Goal: Task Accomplishment & Management: Manage account settings

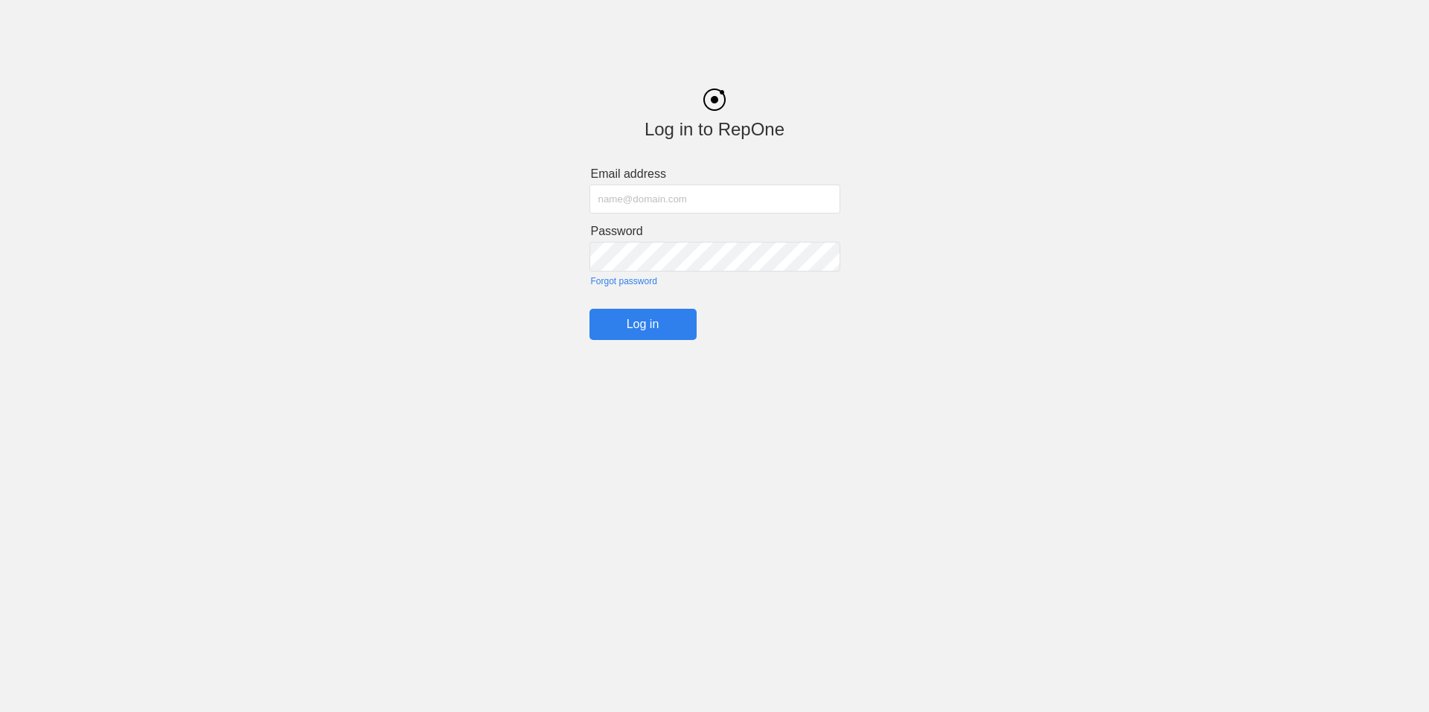
type input "[EMAIL_ADDRESS][DOMAIN_NAME]"
click at [670, 323] on input "Log in" at bounding box center [642, 324] width 107 height 31
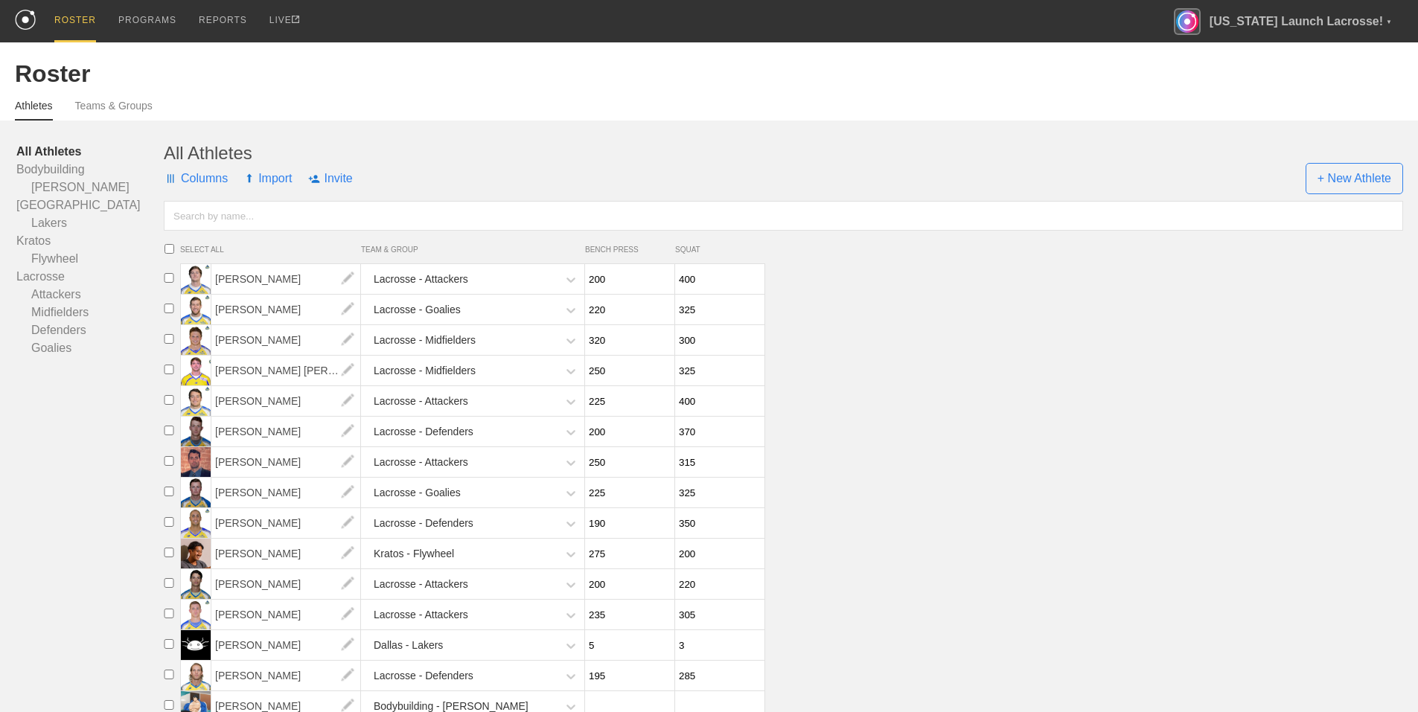
click at [397, 102] on div "Athletes Teams & Groups" at bounding box center [709, 104] width 1388 height 33
click at [160, 25] on div "PROGRAMS" at bounding box center [147, 21] width 58 height 42
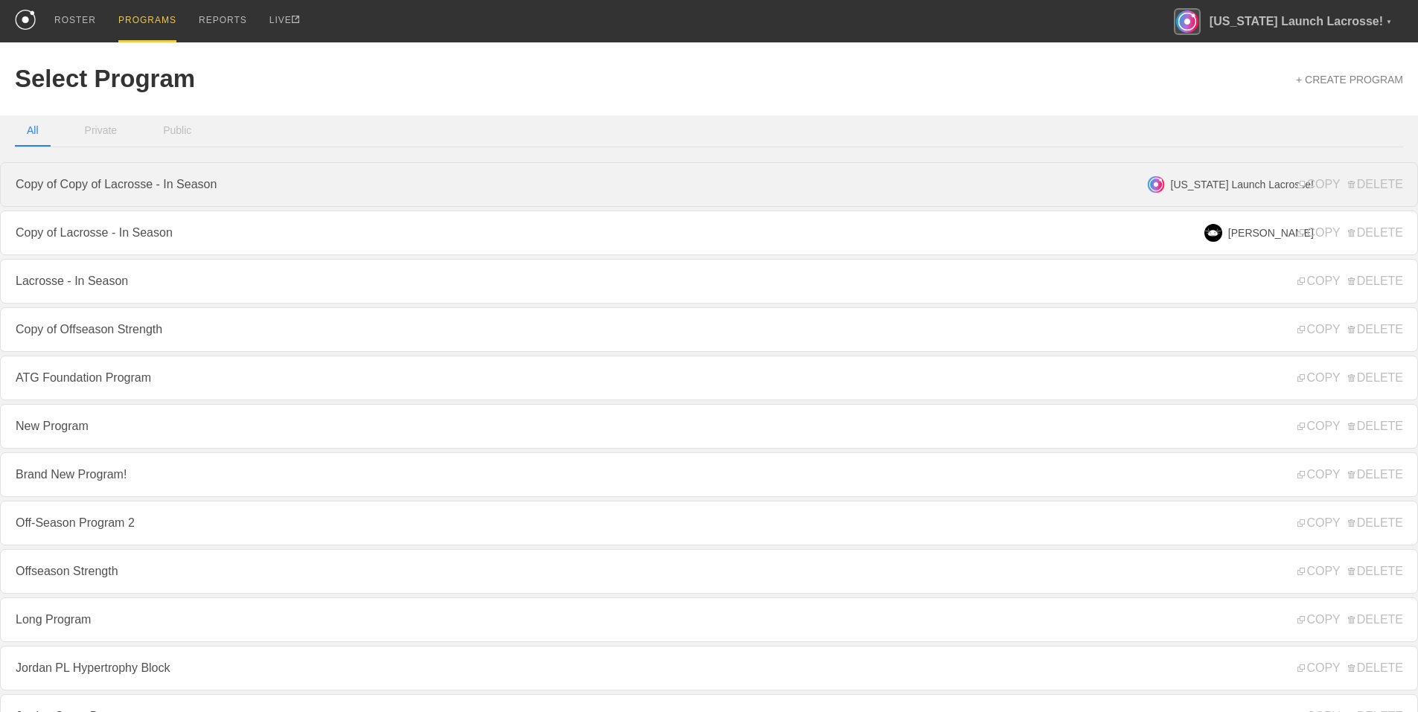
click at [946, 188] on link "Copy of Copy of Lacrosse - In Season" at bounding box center [709, 184] width 1418 height 45
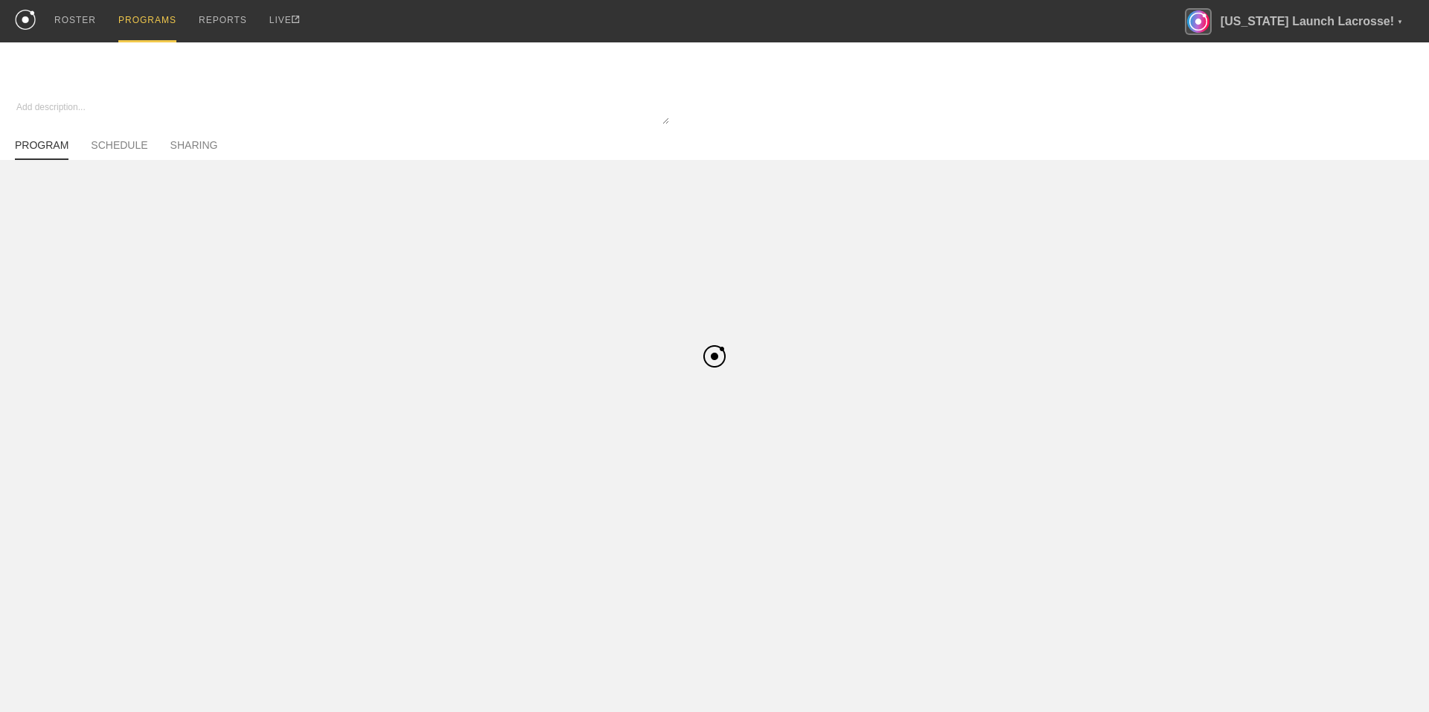
type textarea "x"
type input "Copy of Copy of Lacrosse - In Season"
type textarea "Test description"
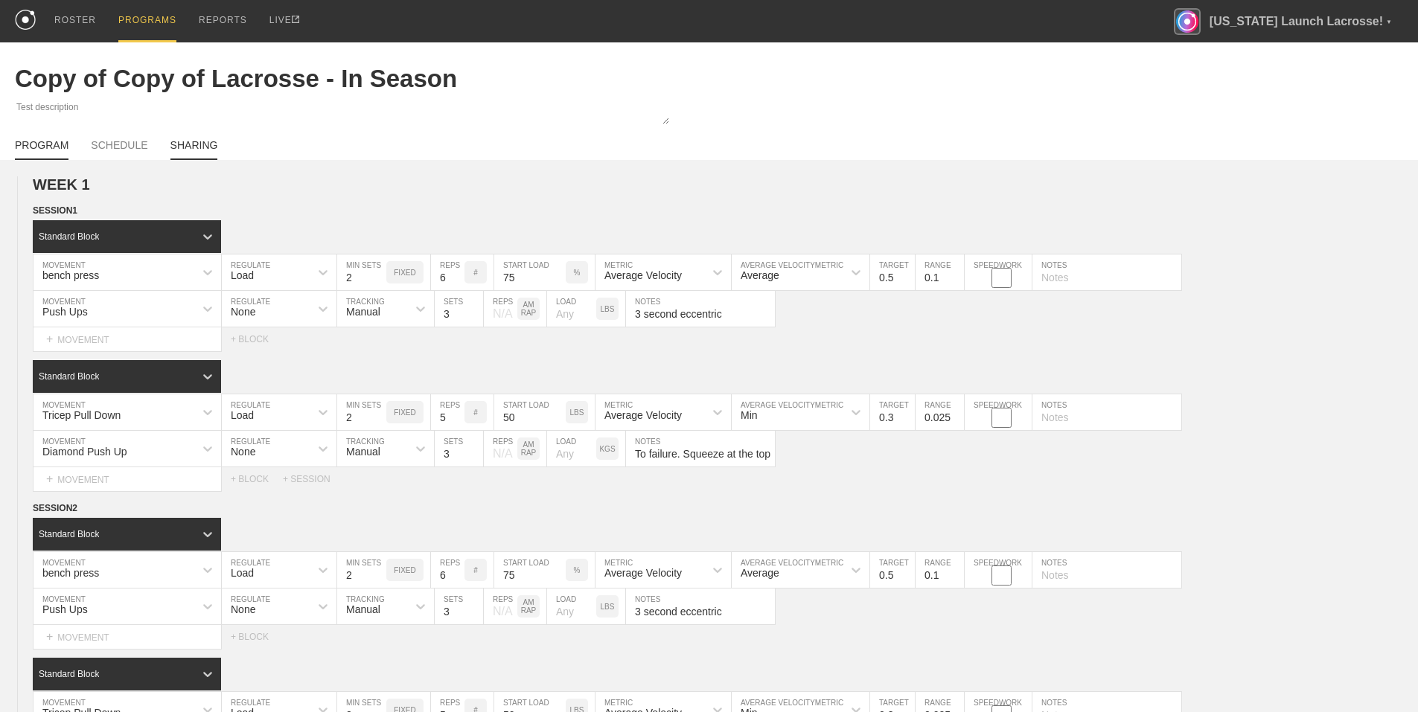
click at [196, 150] on link "SHARING" at bounding box center [194, 149] width 48 height 21
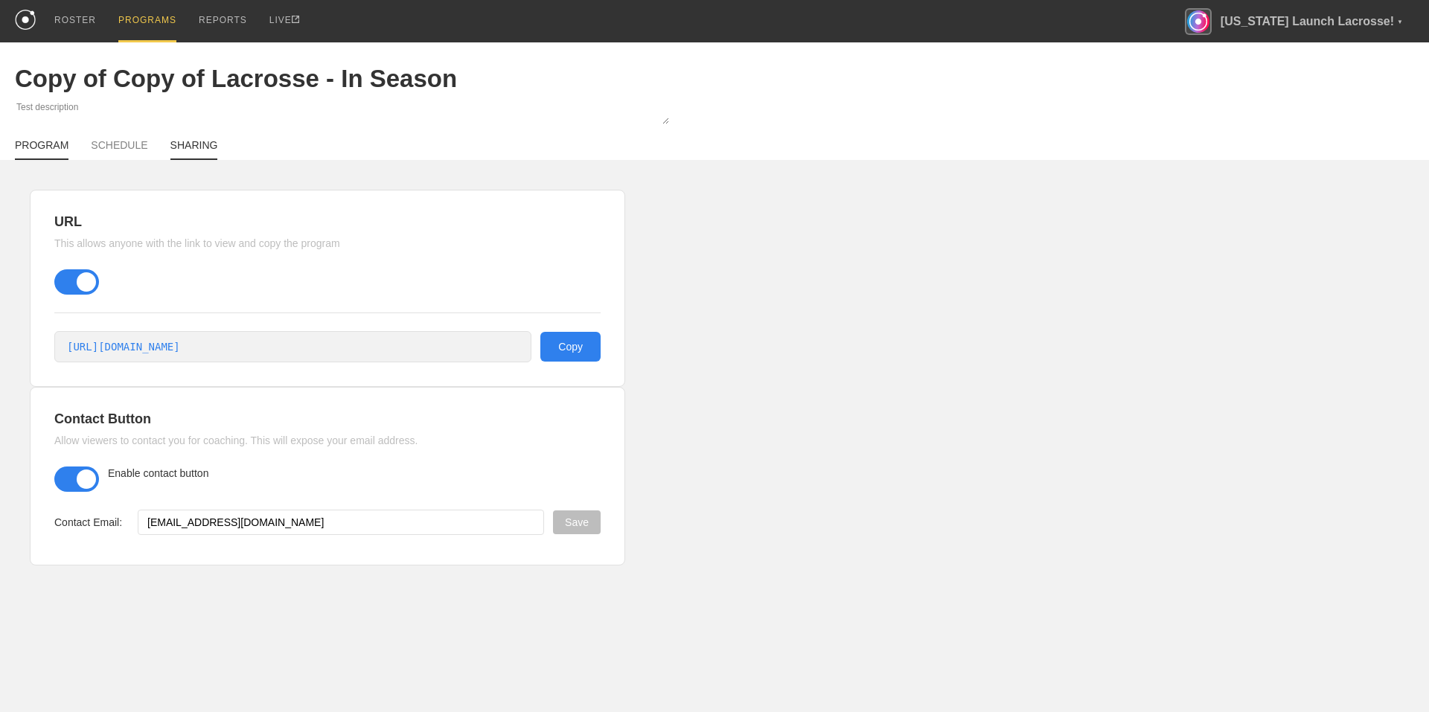
click at [46, 150] on link "PROGRAM" at bounding box center [42, 149] width 54 height 21
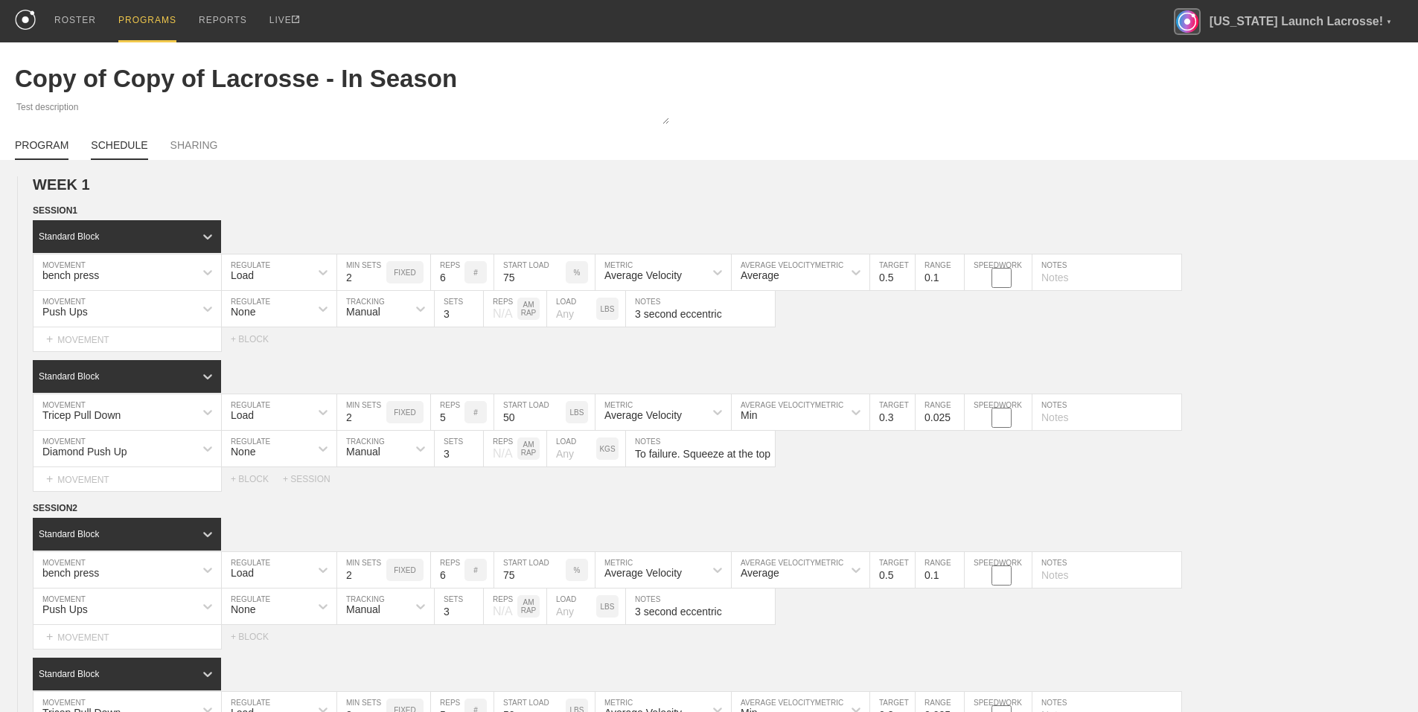
click at [91, 146] on link "SCHEDULE" at bounding box center [119, 149] width 57 height 21
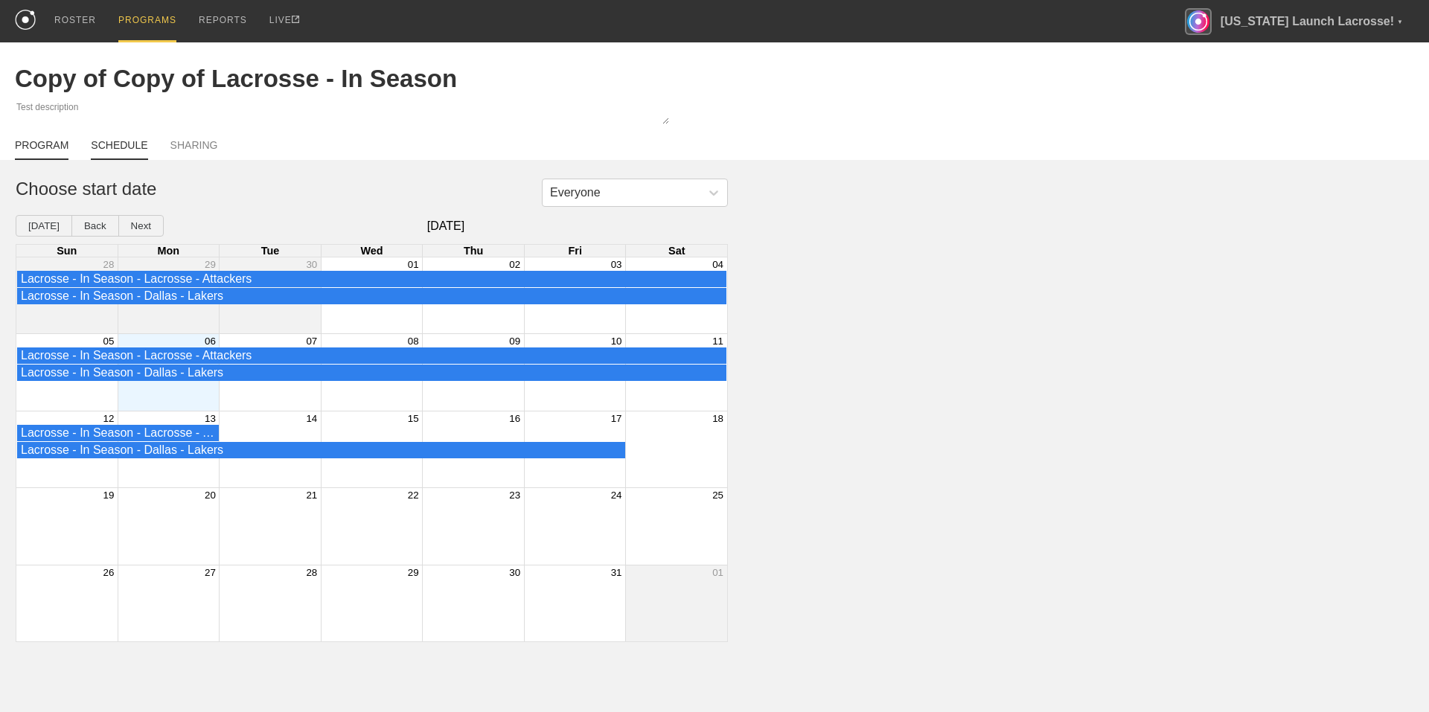
click at [51, 151] on link "PROGRAM" at bounding box center [42, 149] width 54 height 21
type textarea "x"
